Goal: Task Accomplishment & Management: Complete application form

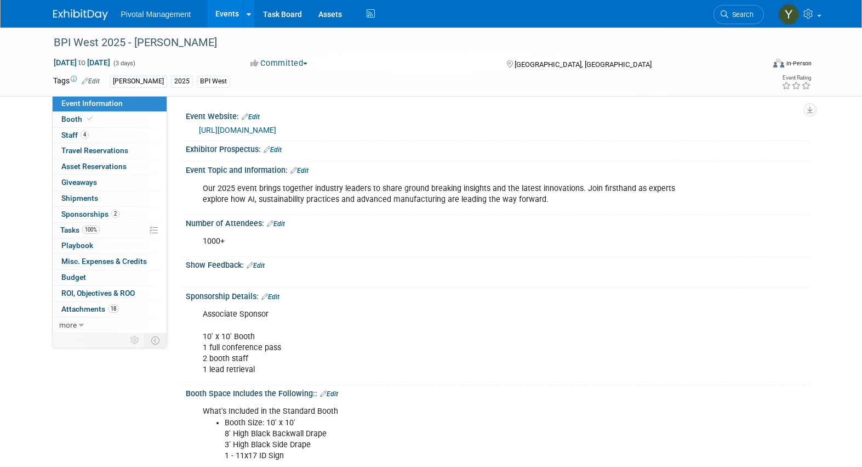
click at [232, 12] on link "Events" at bounding box center [227, 13] width 40 height 27
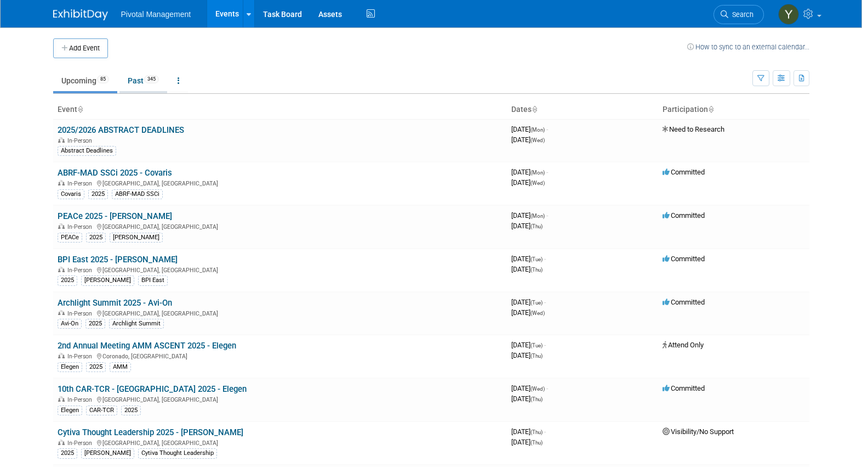
click at [141, 77] on link "Past 345" at bounding box center [144, 80] width 48 height 21
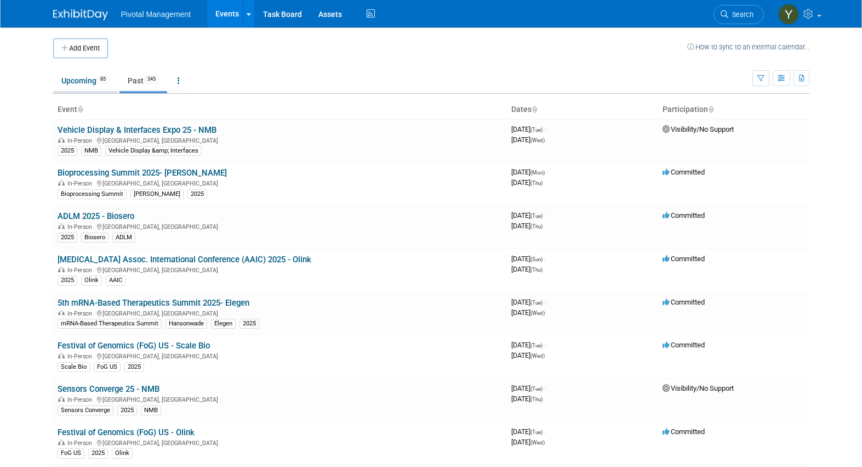
click at [81, 79] on link "Upcoming 85" at bounding box center [85, 80] width 64 height 21
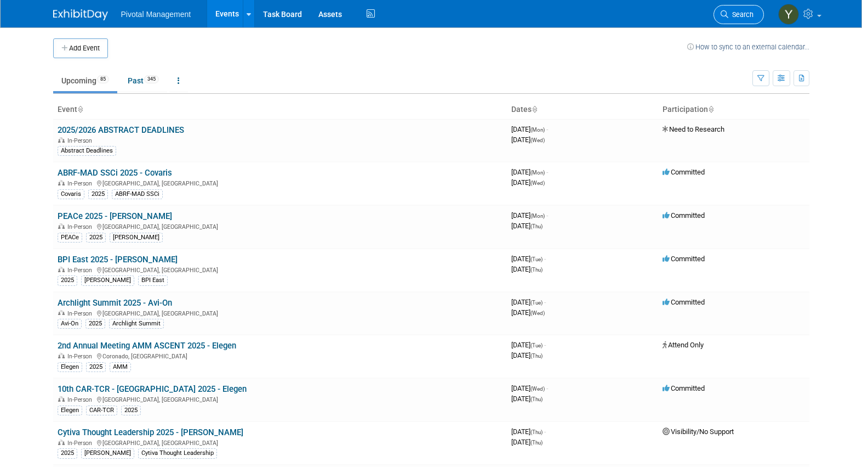
click at [729, 12] on span "Search" at bounding box center [741, 14] width 25 height 8
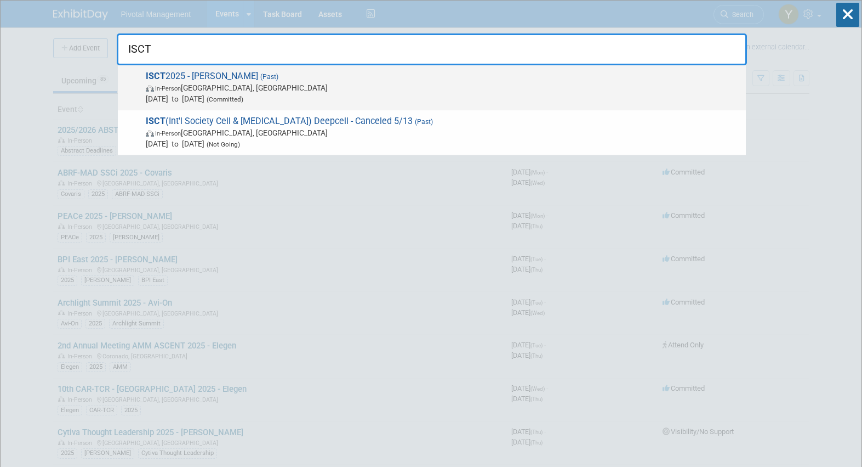
type input "ISCT"
click at [236, 88] on span "In-Person New Orleans, LA" at bounding box center [443, 87] width 595 height 11
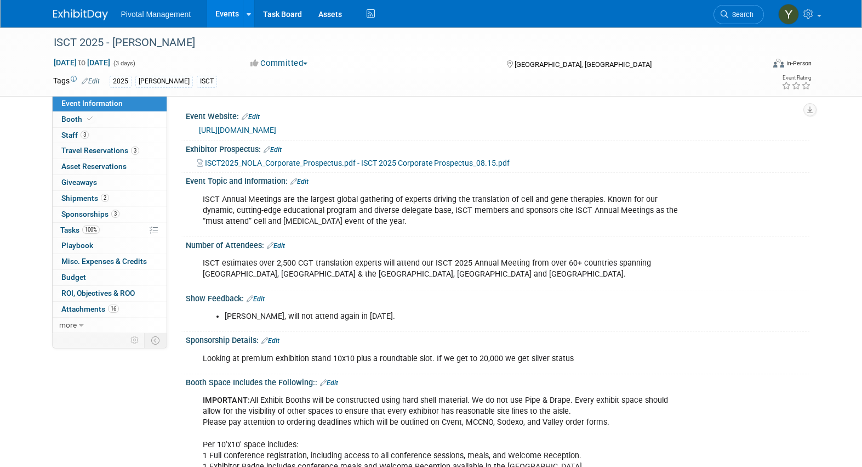
click at [276, 127] on link "https://www.isctglobal.org/annual-meeting/homepage" at bounding box center [237, 130] width 77 height 9
click at [257, 88] on div "Tags Edit 2025 Asimov ISCT" at bounding box center [368, 81] width 630 height 16
click at [234, 15] on link "Events" at bounding box center [227, 13] width 40 height 27
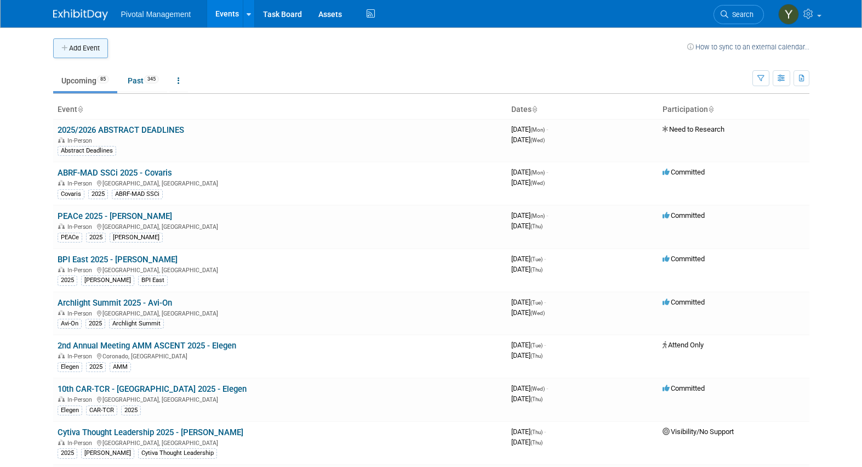
click at [103, 45] on button "Add Event" at bounding box center [80, 48] width 55 height 20
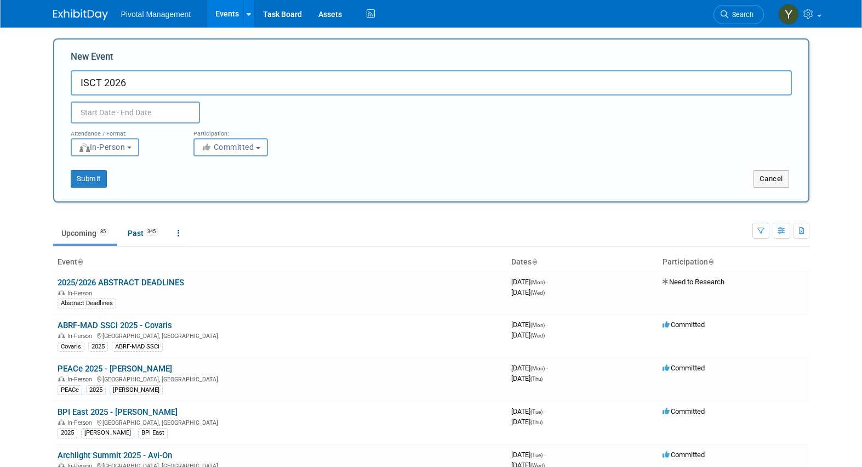
type input "ISCT 2026"
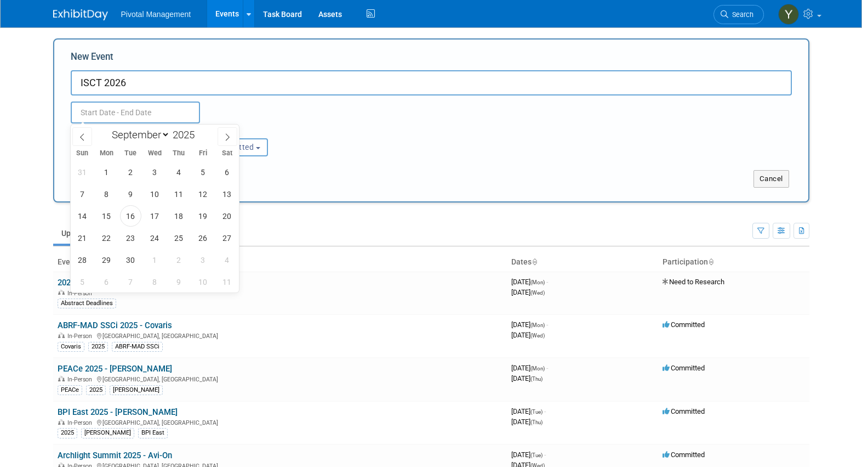
click at [138, 115] on input "text" at bounding box center [135, 112] width 129 height 22
click at [226, 135] on icon at bounding box center [228, 137] width 8 height 8
select select "11"
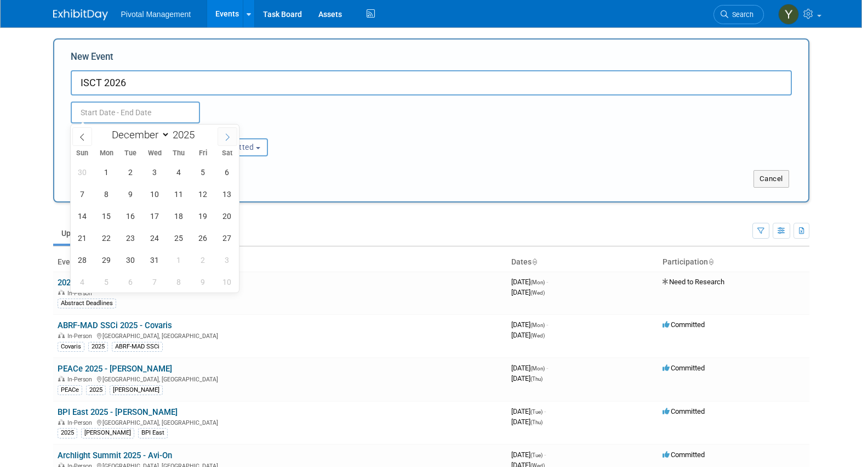
click at [226, 135] on icon at bounding box center [228, 137] width 8 height 8
type input "2026"
click at [226, 135] on icon at bounding box center [228, 137] width 8 height 8
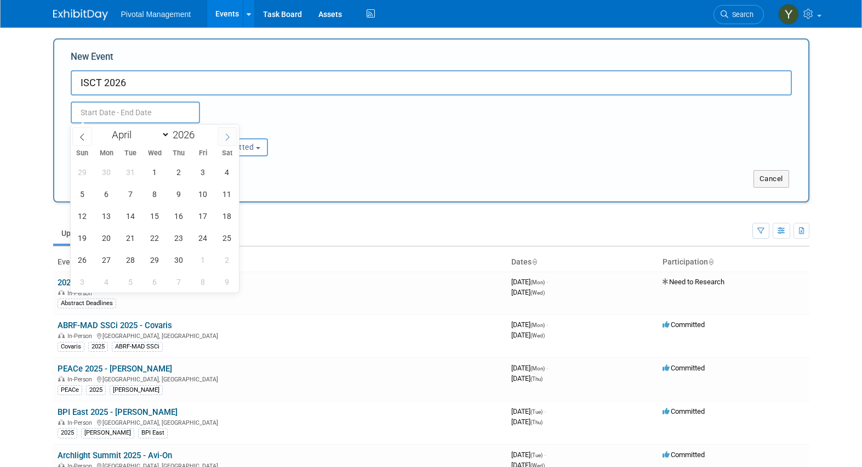
click at [226, 135] on icon at bounding box center [228, 137] width 8 height 8
select select "4"
click at [156, 195] on span "6" at bounding box center [154, 193] width 21 height 21
click at [226, 191] on span "9" at bounding box center [227, 193] width 21 height 21
type input "May 6, 2026 to May 9, 2026"
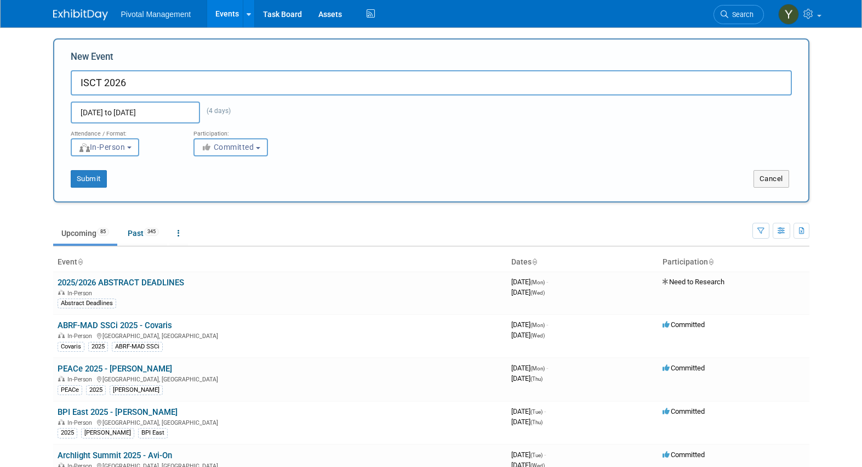
click at [234, 151] on button "Committed" at bounding box center [231, 147] width 75 height 18
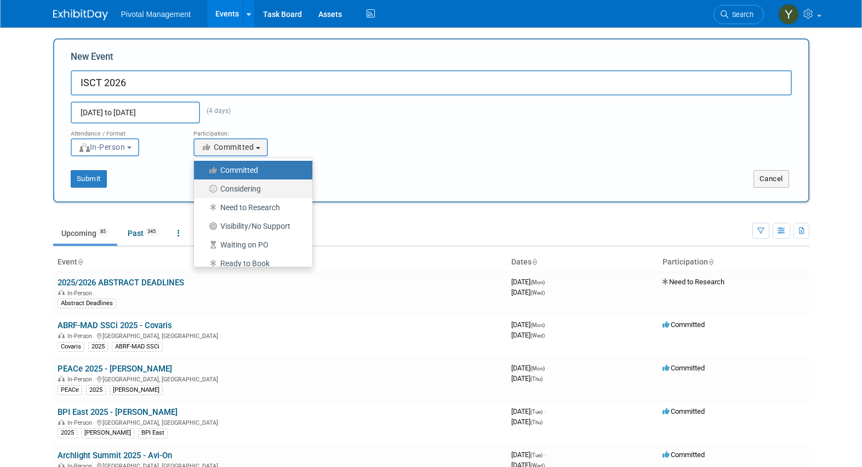
click at [280, 190] on label "Considering" at bounding box center [251, 188] width 102 height 14
click at [204, 190] on input "Considering" at bounding box center [200, 188] width 7 height 7
select select "2"
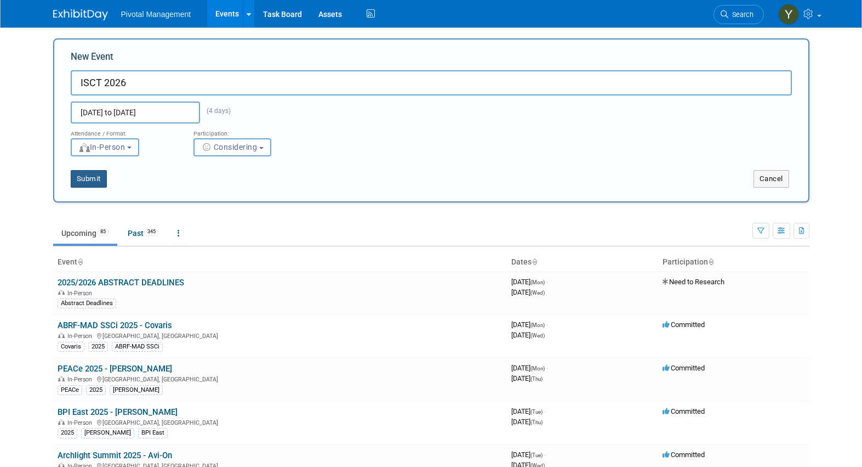
click at [89, 178] on button "Submit" at bounding box center [89, 179] width 36 height 18
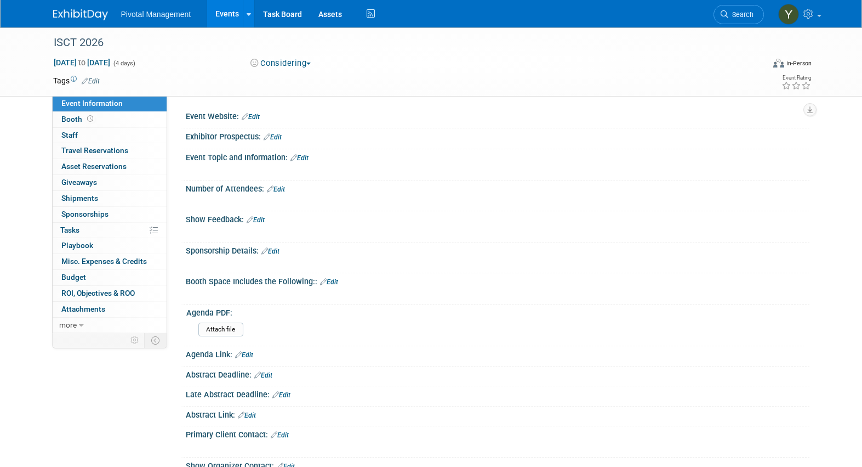
drag, startPoint x: 293, startPoint y: 121, endPoint x: 287, endPoint y: 121, distance: 6.0
click at [293, 121] on div at bounding box center [497, 122] width 607 height 3
click at [258, 116] on link "Edit" at bounding box center [251, 117] width 18 height 8
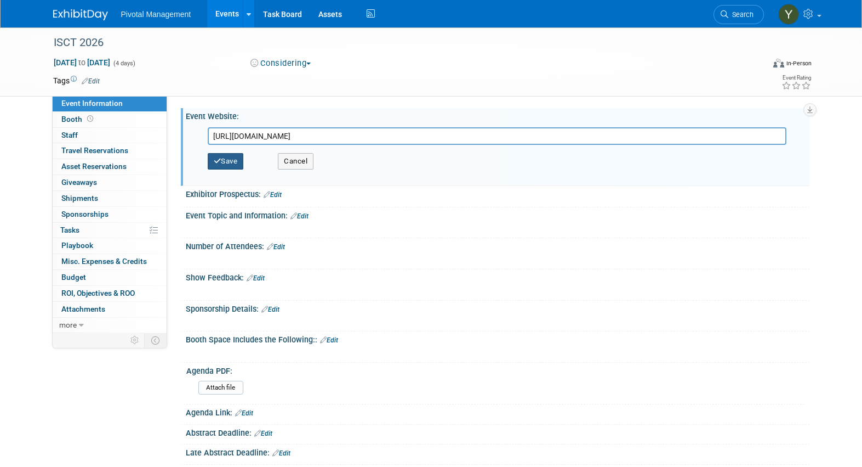
type input "https://www.isctglobal.org/home"
click at [234, 158] on button "Save" at bounding box center [226, 161] width 36 height 16
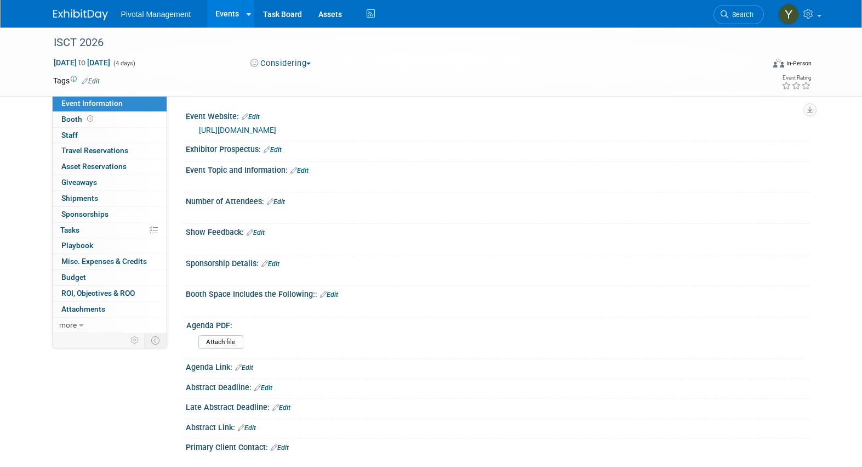
click at [354, 60] on div "Considering Committed Considering Not Going Need to Research Visibility/No Supp…" at bounding box center [368, 64] width 242 height 12
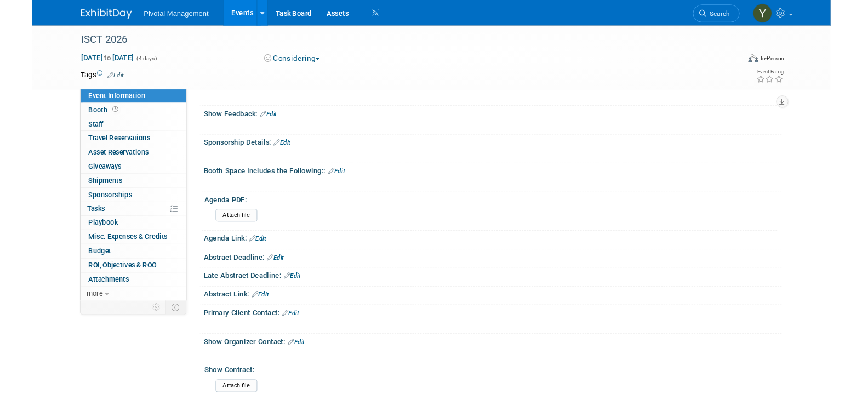
scroll to position [164, 0]
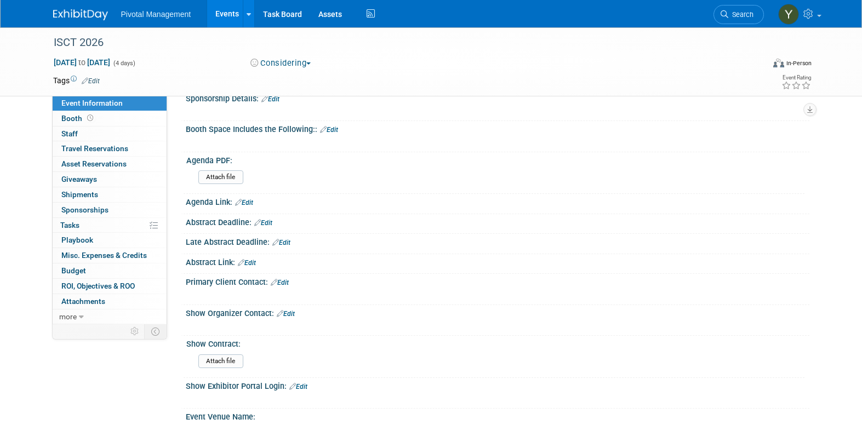
click at [256, 261] on link "Edit" at bounding box center [247, 263] width 18 height 8
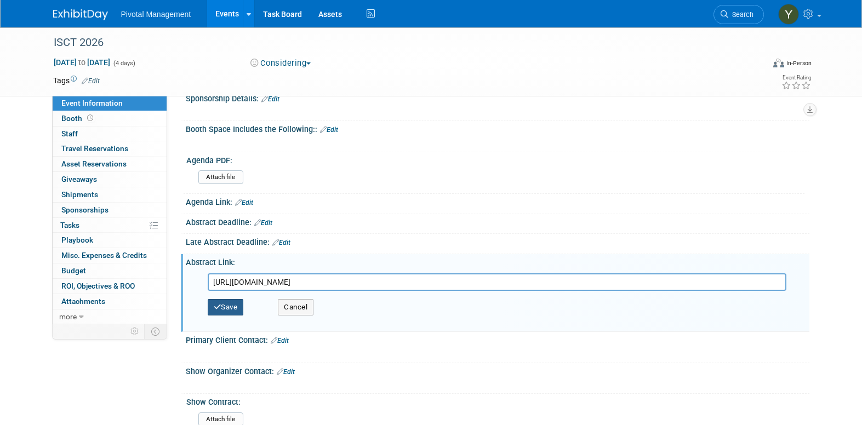
type input "https://www.isctglobal.org/annual-meeting/abstracts/submission-information"
click at [238, 301] on button "Save" at bounding box center [226, 307] width 36 height 16
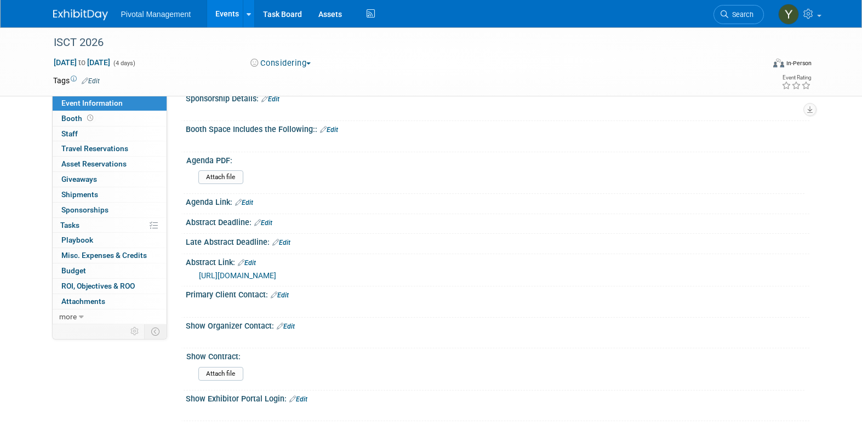
click at [269, 223] on link "Edit" at bounding box center [263, 223] width 18 height 8
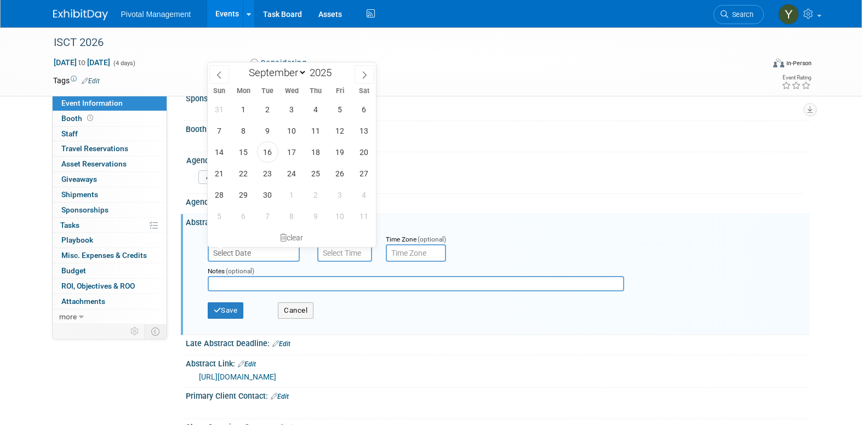
click at [287, 249] on input "text" at bounding box center [254, 253] width 92 height 18
click at [367, 73] on icon at bounding box center [365, 75] width 8 height 8
select select "11"
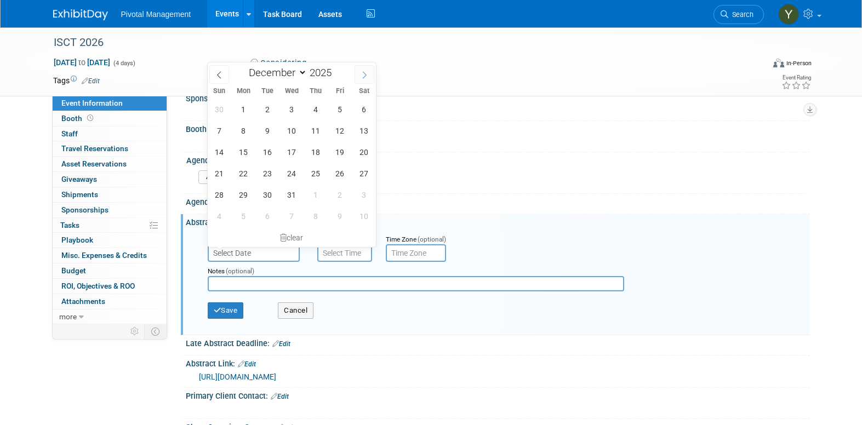
click at [367, 73] on icon at bounding box center [365, 75] width 8 height 8
type input "2026"
select select "0"
click at [318, 128] on span "8" at bounding box center [315, 130] width 21 height 21
type input "Jan 8, 2026"
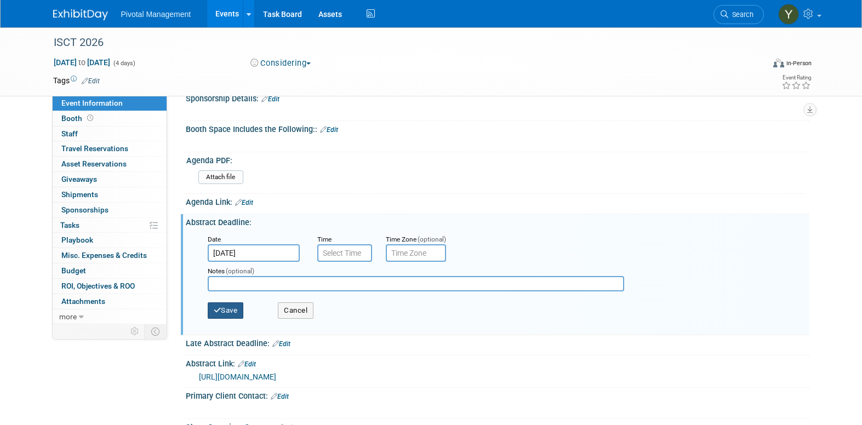
click at [237, 311] on button "Save" at bounding box center [226, 311] width 36 height 16
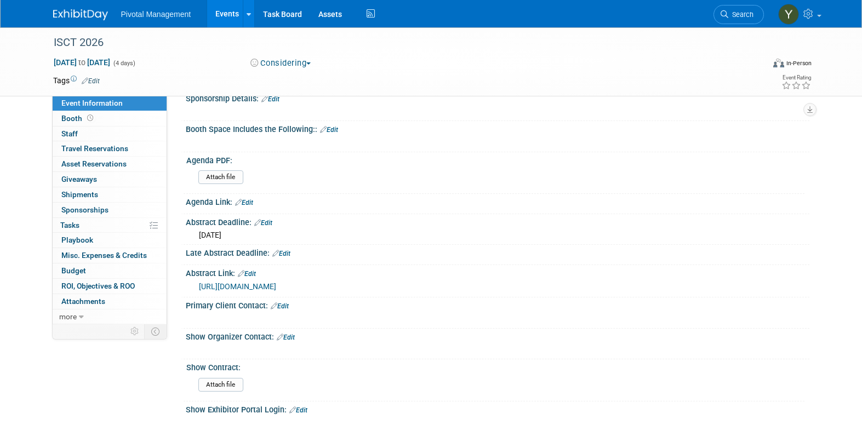
click at [371, 58] on div "Considering Committed Considering Not Going Need to Research Visibility/No Supp…" at bounding box center [368, 64] width 242 height 12
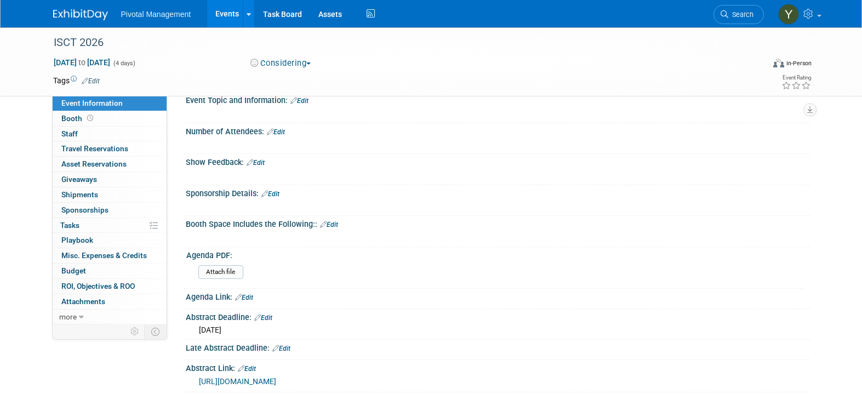
scroll to position [0, 0]
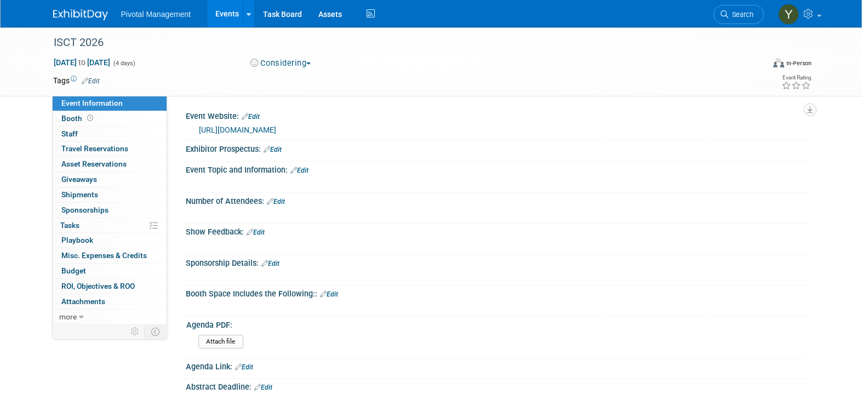
click at [283, 199] on link "Edit" at bounding box center [276, 202] width 18 height 8
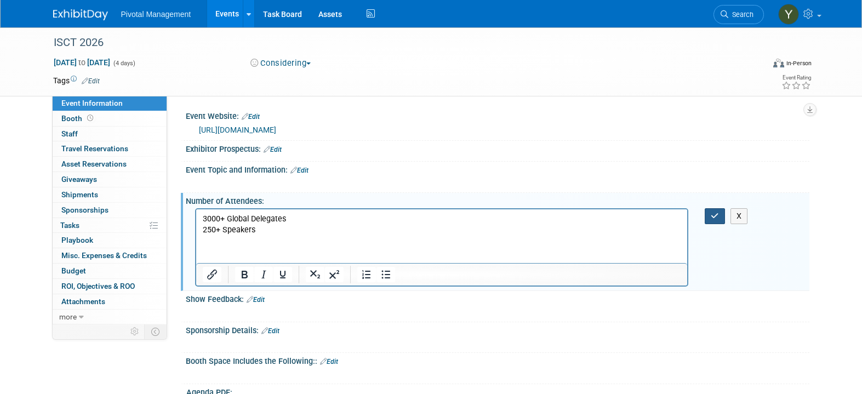
click at [715, 215] on icon "button" at bounding box center [715, 216] width 8 height 8
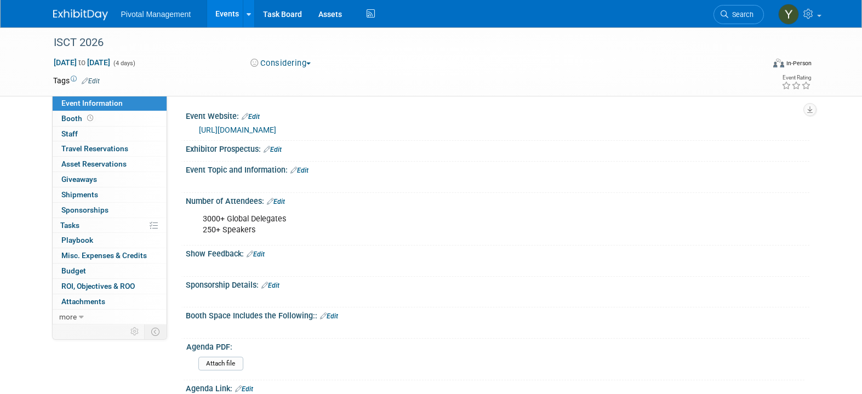
click at [278, 150] on link "Edit" at bounding box center [273, 150] width 18 height 8
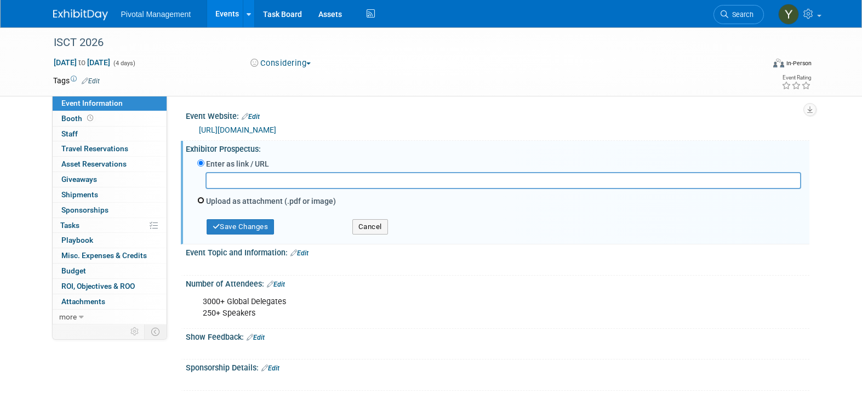
click at [202, 203] on input "Upload as attachment (.pdf or image)" at bounding box center [200, 200] width 7 height 7
radio input "true"
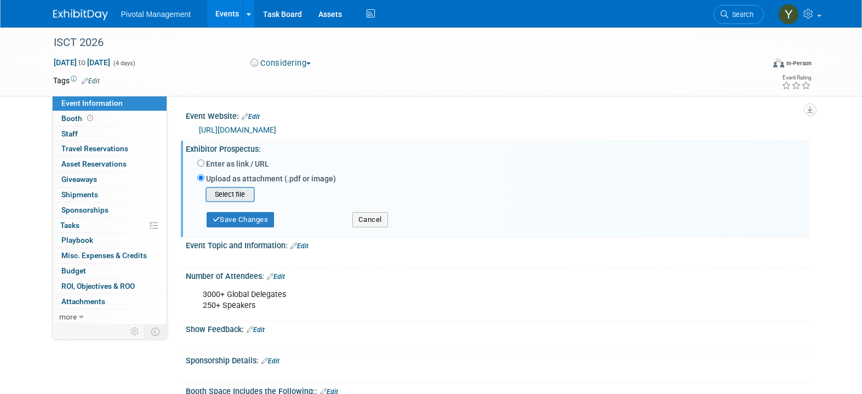
click at [254, 197] on div "Select file" at bounding box center [230, 194] width 49 height 15
click at [243, 196] on input "file" at bounding box center [188, 194] width 130 height 13
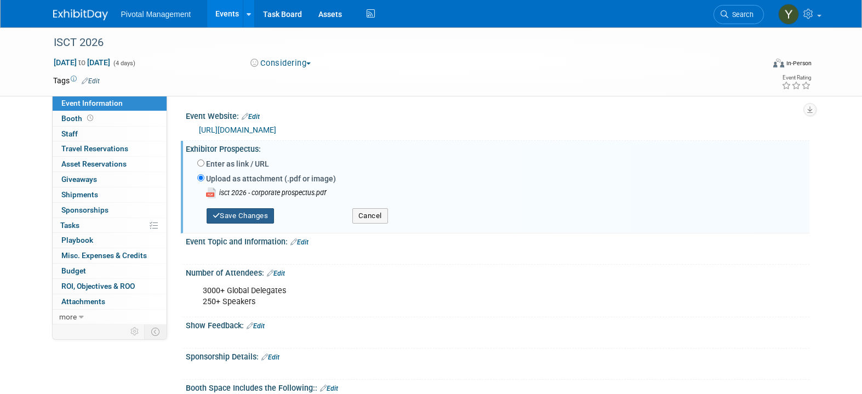
click at [258, 216] on button "Save Changes" at bounding box center [241, 215] width 68 height 15
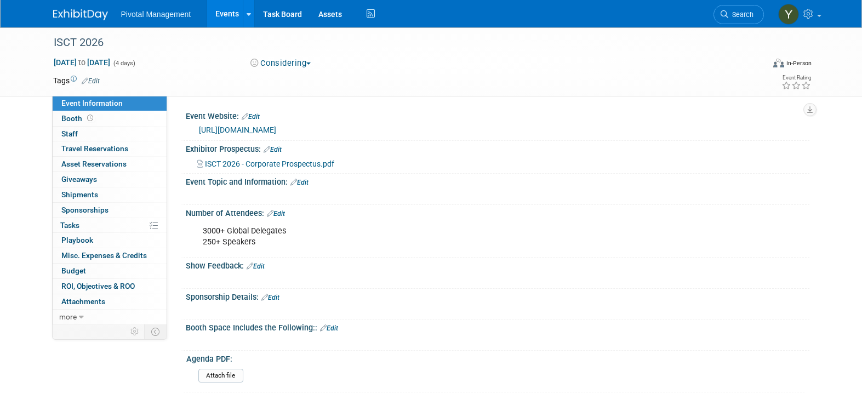
click at [383, 138] on div "Event Website: Edit https://www.isctglobal.org/home https://www.isctglobal.org/…" at bounding box center [495, 124] width 629 height 33
click at [305, 183] on link "Edit" at bounding box center [300, 183] width 18 height 8
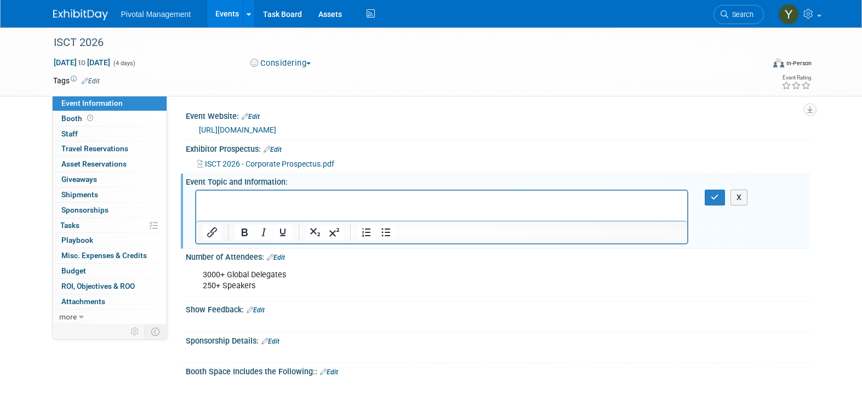
click at [311, 201] on p "Rich Text Area. Press ALT-0 for help." at bounding box center [441, 200] width 479 height 11
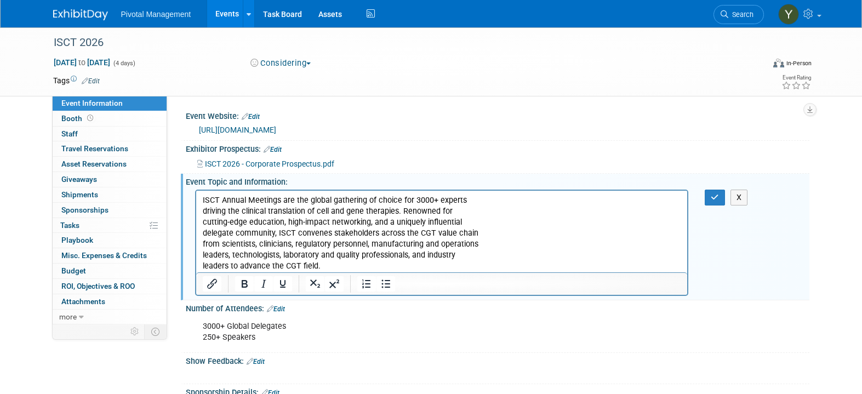
click at [494, 196] on p "ISCT Annual Meetings are the global gathering of choice for 3000+ experts drivi…" at bounding box center [441, 233] width 479 height 77
click at [424, 209] on p "ISCT Annual Meetings are the global gathering of choice for 3000+ experts drivi…" at bounding box center [441, 233] width 479 height 77
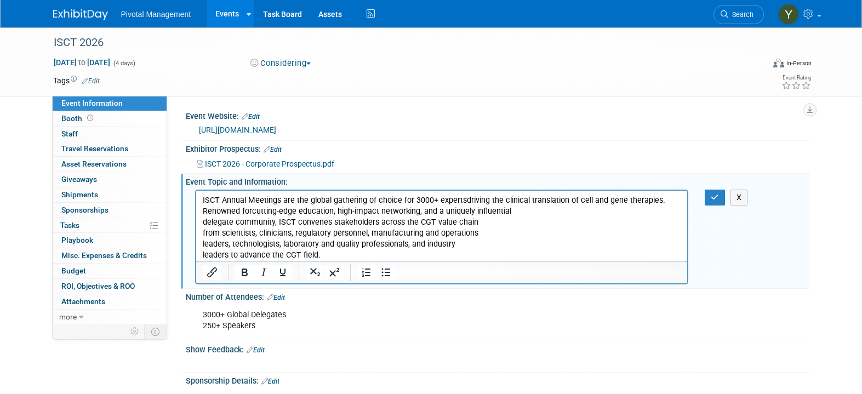
click at [545, 208] on p "ISCT Annual Meetings are the global gathering of choice for 3000+ experts drivi…" at bounding box center [441, 228] width 479 height 66
click at [675, 208] on p "ISCT Annual Meetings are the global gathering of choice for 3000+ experts drivi…" at bounding box center [441, 228] width 479 height 66
click at [343, 224] on p "ISCT Annual Meetings are the global gathering of choice for 3000+ experts drivi…" at bounding box center [441, 228] width 479 height 66
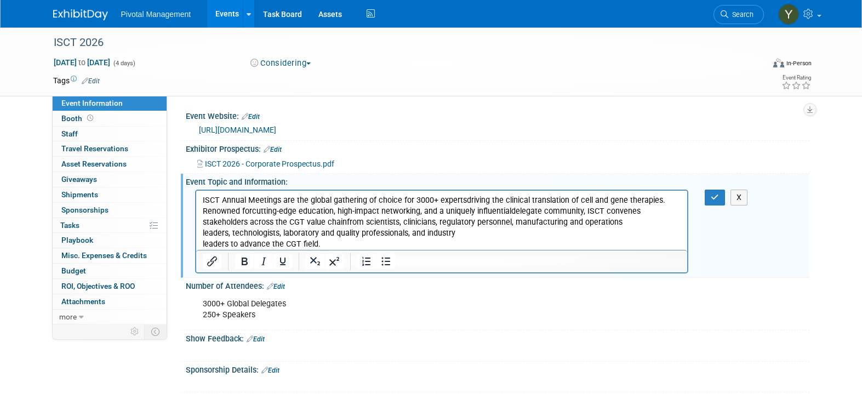
click at [627, 216] on p "ISCT Annual Meetings are the global gathering of choice for 3000+ experts drivi…" at bounding box center [441, 222] width 479 height 55
click at [620, 220] on p "ISCT Annual Meetings are the global gathering of choice for 3000+ experts drivi…" at bounding box center [441, 222] width 479 height 55
click at [468, 233] on p "ISCT Annual Meetings are the global gathering of choice for 3000+ experts drivi…" at bounding box center [441, 222] width 479 height 55
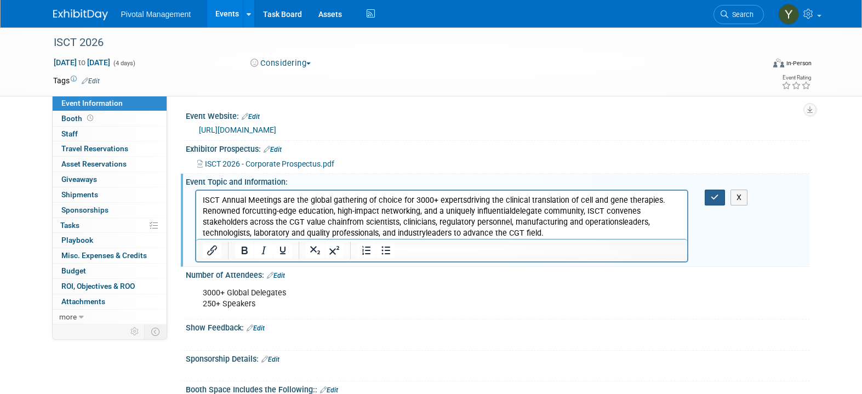
click at [712, 199] on icon "button" at bounding box center [715, 198] width 8 height 8
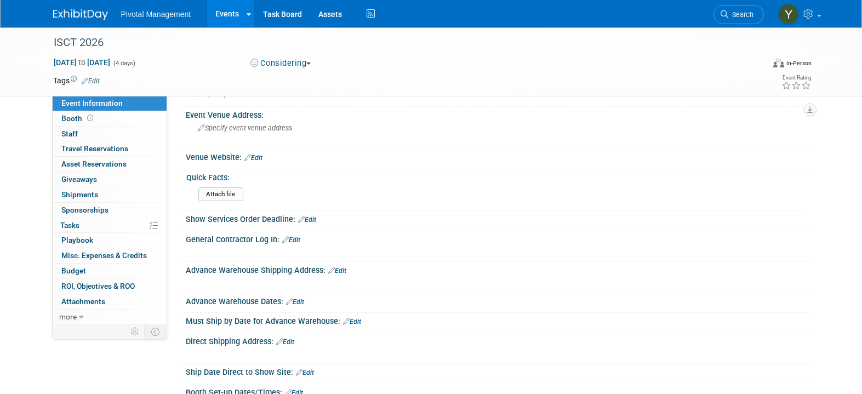
scroll to position [548, 0]
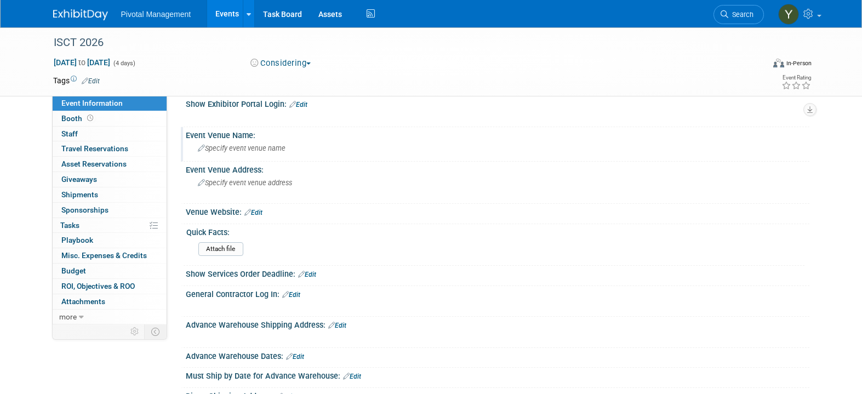
click at [226, 149] on span "Specify event venue name" at bounding box center [242, 148] width 88 height 8
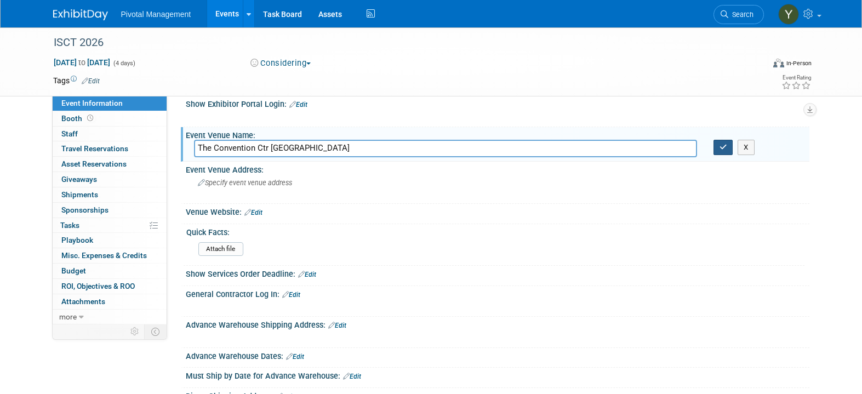
type input "The Convention Ctr Dublin"
click at [727, 146] on button "button" at bounding box center [724, 147] width 20 height 15
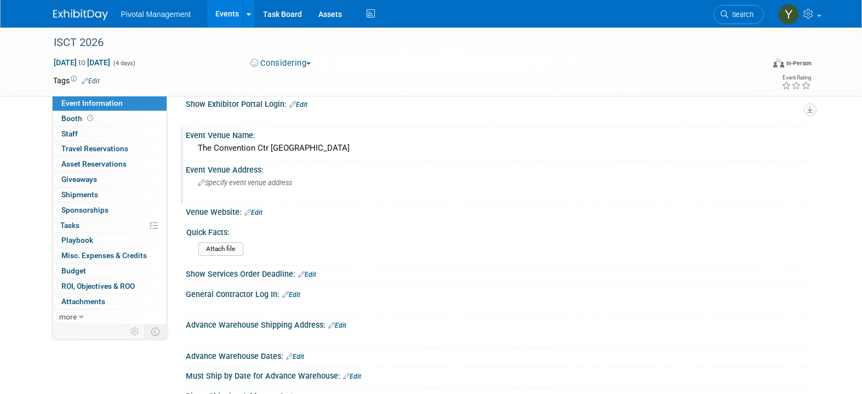
click at [248, 180] on span "Specify event venue address" at bounding box center [245, 183] width 94 height 8
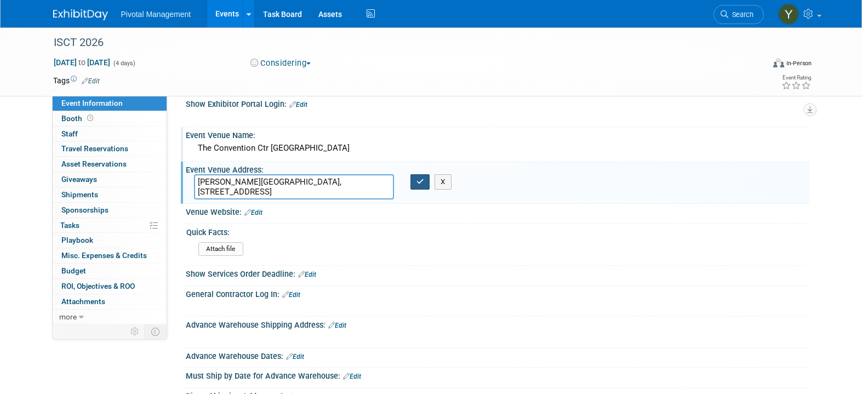
type textarea "Spencer Dock, N Wall Quay, North Wall, Dublin 1, D01 T1W6, Ireland"
click at [425, 183] on button "button" at bounding box center [421, 181] width 20 height 15
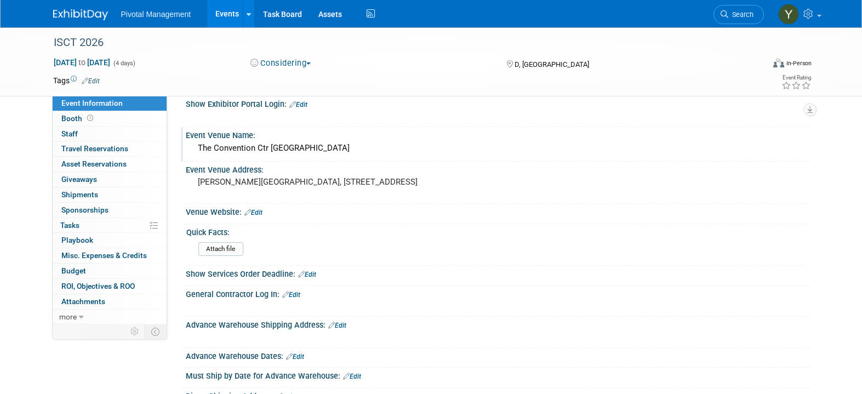
drag, startPoint x: 348, startPoint y: 169, endPoint x: 356, endPoint y: 160, distance: 12.0
click at [348, 169] on div "Event Venue Address:" at bounding box center [498, 169] width 624 height 14
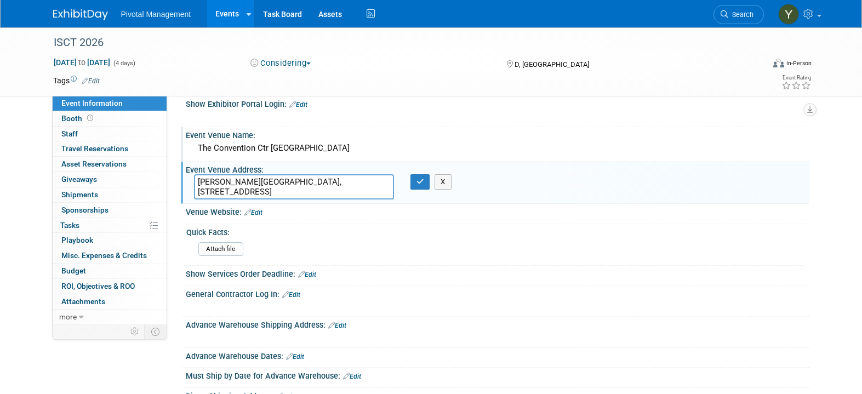
click at [354, 128] on div "Event Venue Name:" at bounding box center [498, 134] width 624 height 14
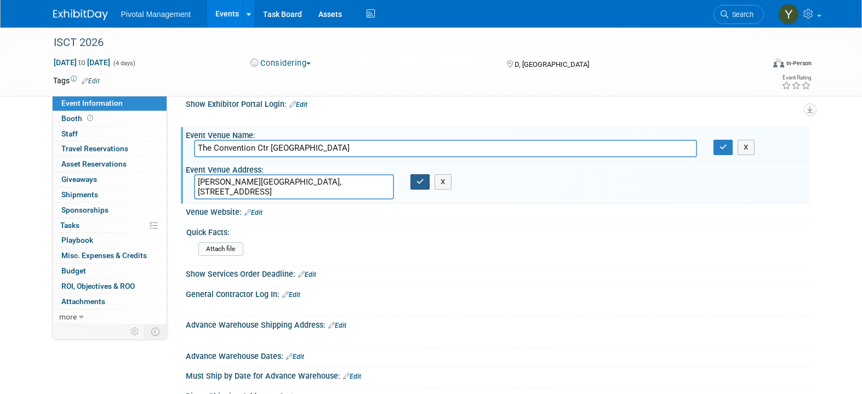
click at [417, 178] on icon "button" at bounding box center [421, 181] width 8 height 7
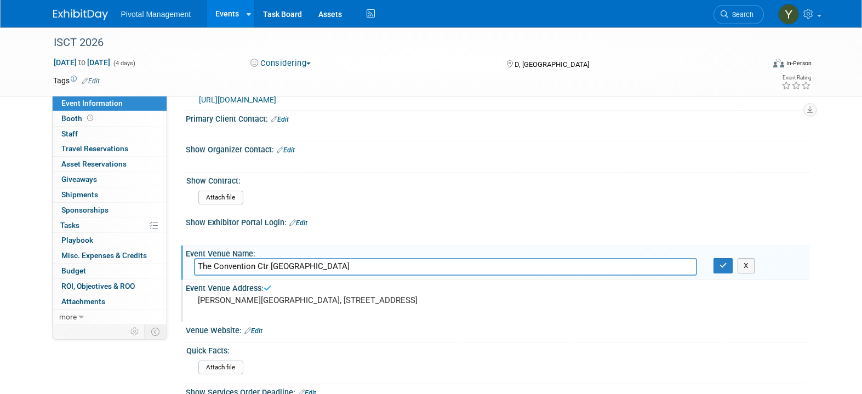
scroll to position [384, 0]
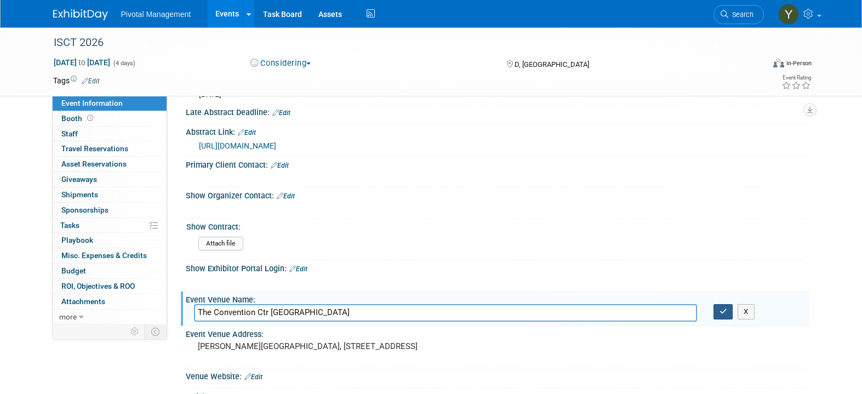
click at [715, 315] on button "button" at bounding box center [724, 311] width 20 height 15
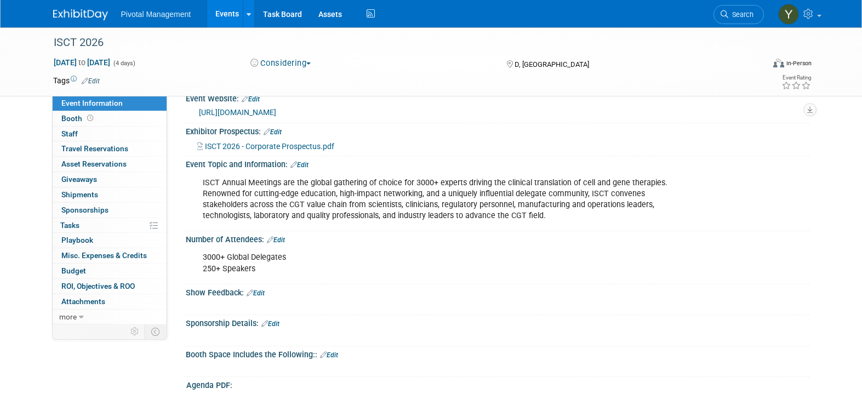
scroll to position [0, 0]
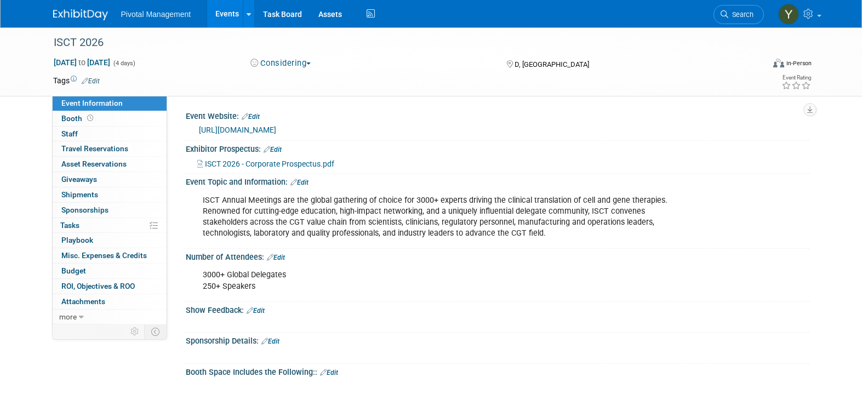
click at [230, 5] on link "Events" at bounding box center [227, 13] width 40 height 27
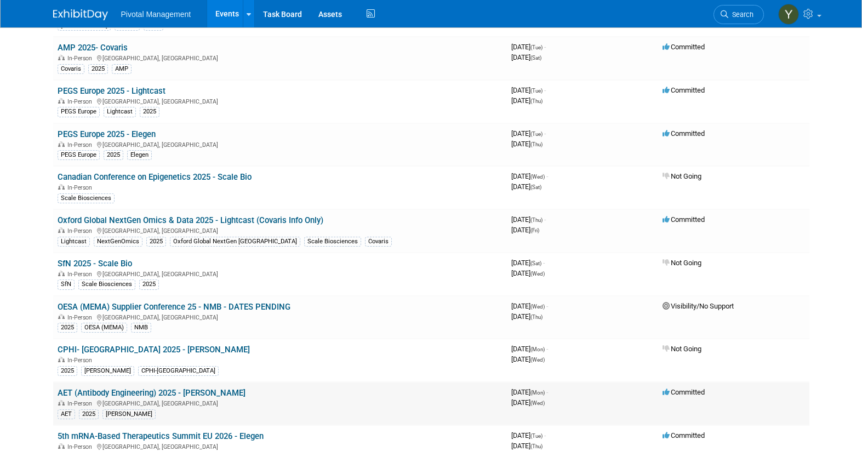
scroll to position [1578, 0]
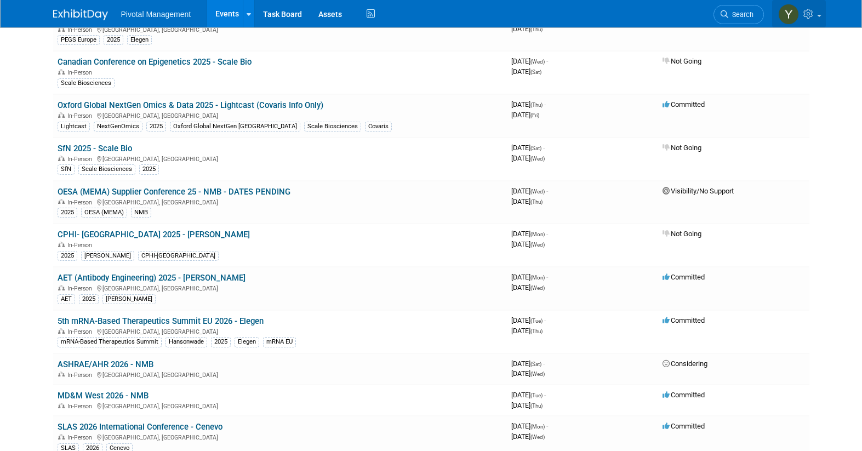
click at [817, 17] on link at bounding box center [799, 13] width 54 height 27
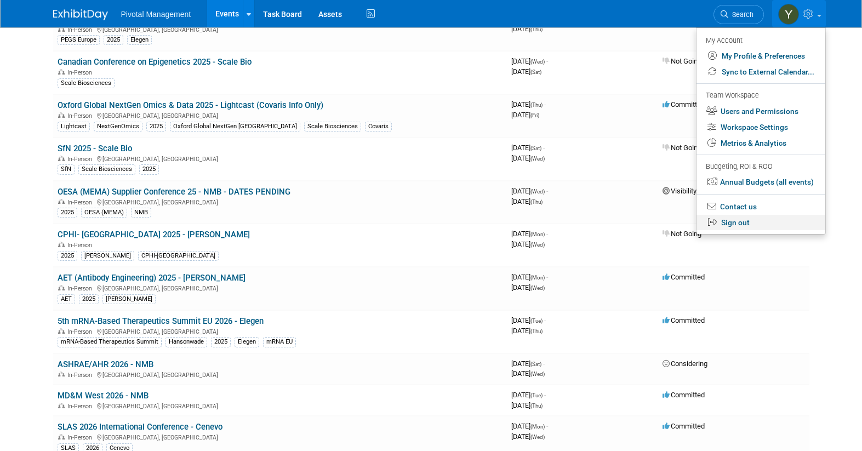
click at [748, 224] on link "Sign out" at bounding box center [761, 223] width 129 height 16
